Goal: Information Seeking & Learning: Learn about a topic

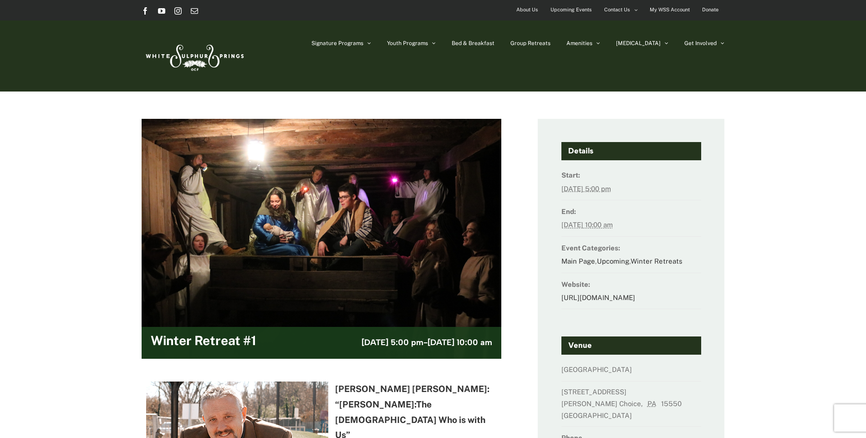
click at [562, 8] on span "Upcoming Events" at bounding box center [571, 9] width 41 height 13
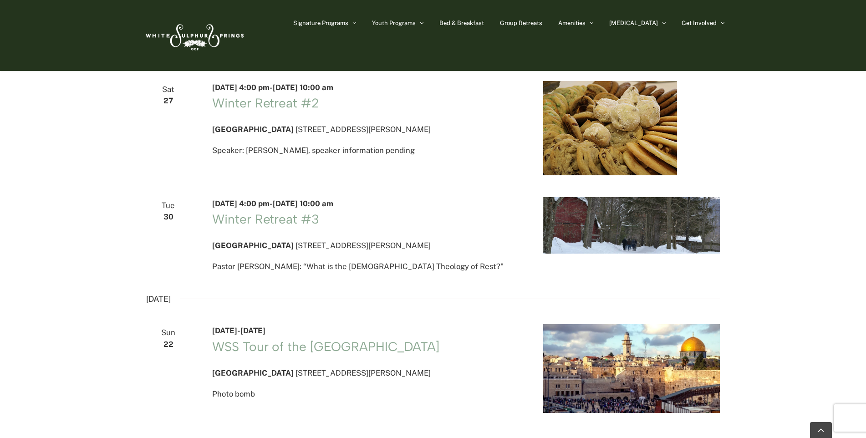
scroll to position [1640, 0]
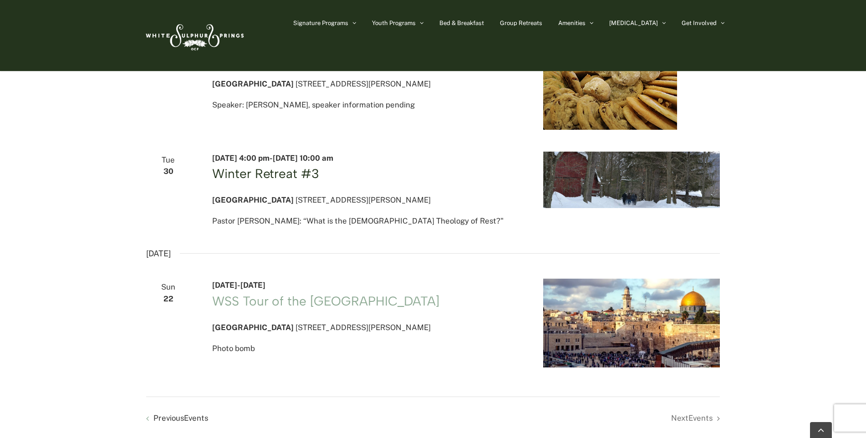
click at [267, 181] on link "Winter Retreat #3" at bounding box center [265, 173] width 107 height 15
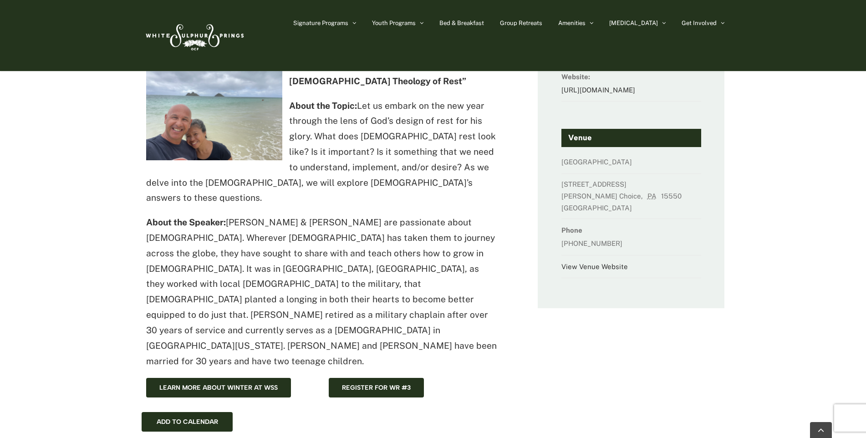
scroll to position [182, 0]
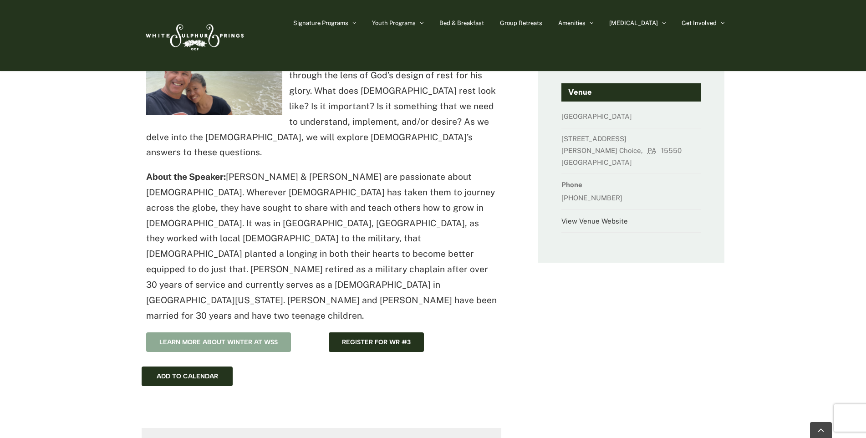
click at [210, 338] on span "Learn more about winter at WSS" at bounding box center [218, 342] width 118 height 8
click at [205, 338] on span "Learn more about winter at WSS" at bounding box center [218, 342] width 118 height 8
click at [199, 35] on img at bounding box center [194, 35] width 105 height 43
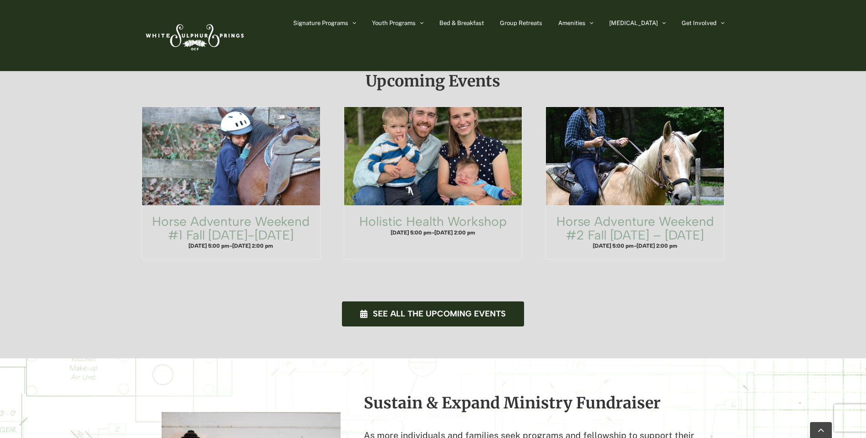
scroll to position [683, 0]
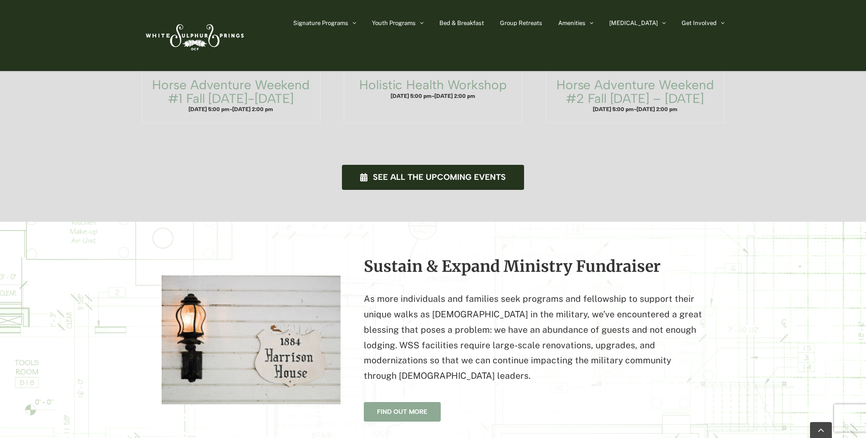
click at [385, 408] on span "Find Out More" at bounding box center [402, 412] width 51 height 8
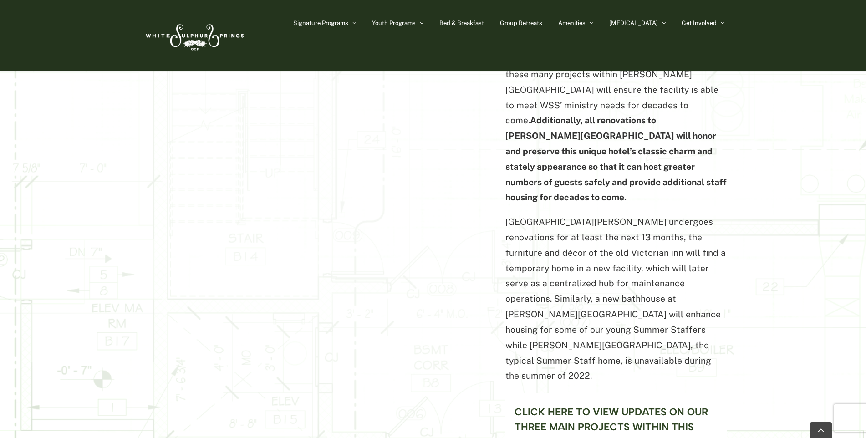
scroll to position [1653, 0]
